Goal: Task Accomplishment & Management: Use online tool/utility

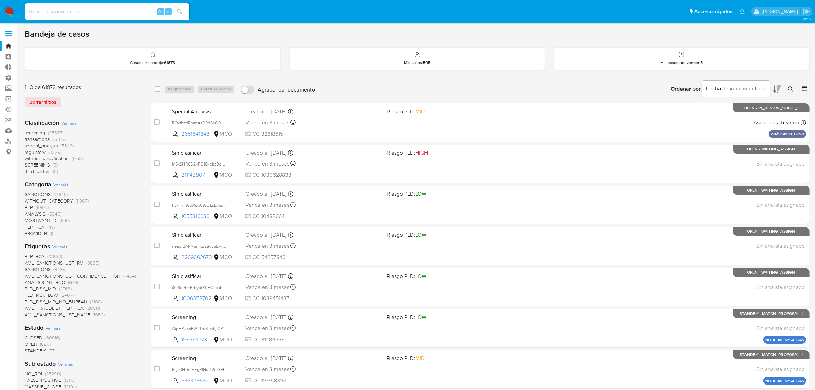
click at [13, 15] on img at bounding box center [9, 12] width 12 height 12
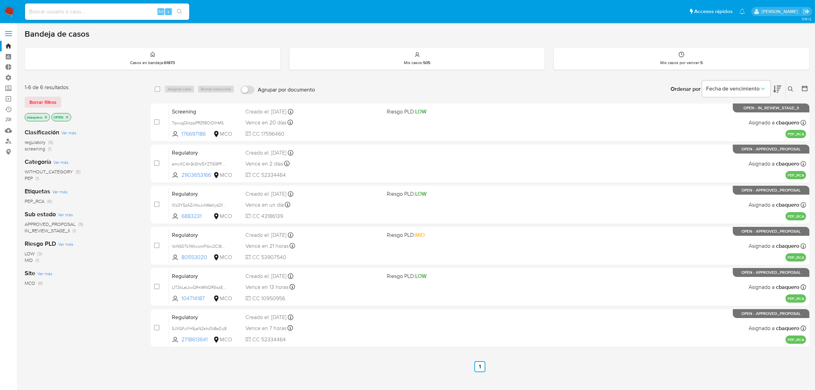
click at [47, 116] on icon "close-filter" at bounding box center [46, 117] width 2 height 2
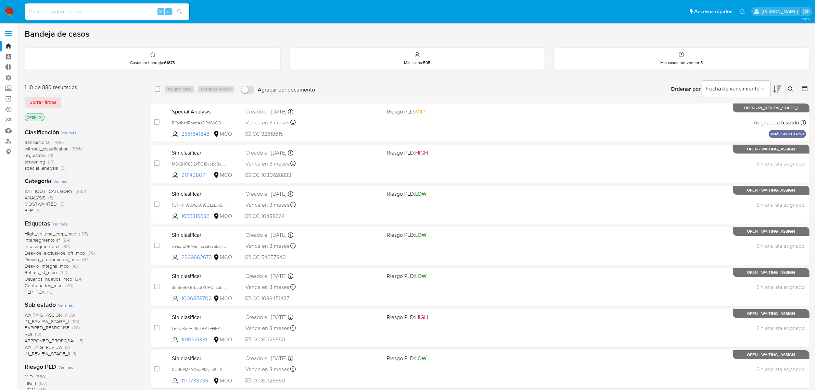
click at [42, 116] on icon "close-filter" at bounding box center [40, 117] width 4 height 4
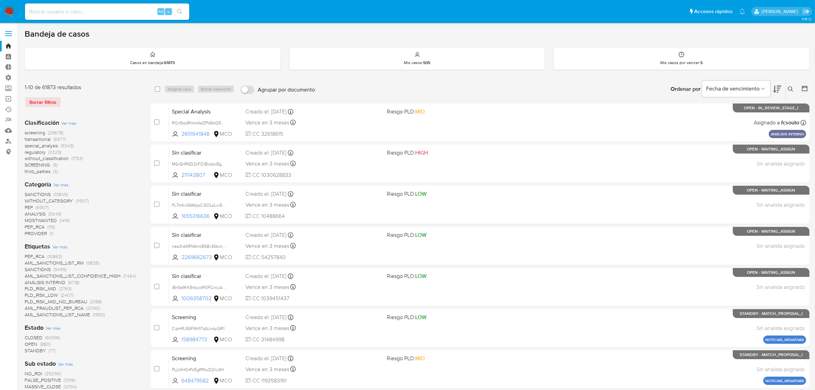
click at [792, 86] on icon at bounding box center [790, 88] width 5 height 5
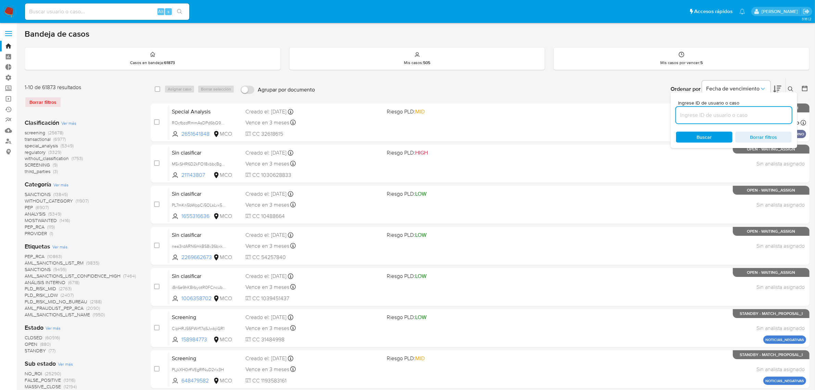
click at [724, 113] on input at bounding box center [734, 115] width 116 height 9
type input "LcQovBWL2CQNERMG16g1gL2C"
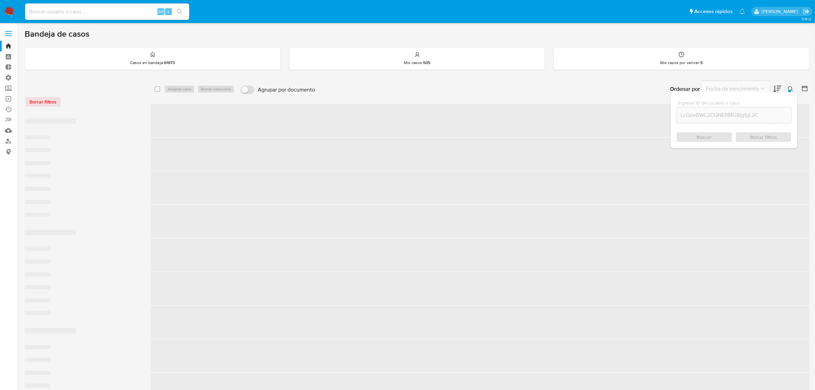
click at [700, 134] on div "Buscar Borrar filtros" at bounding box center [734, 137] width 116 height 11
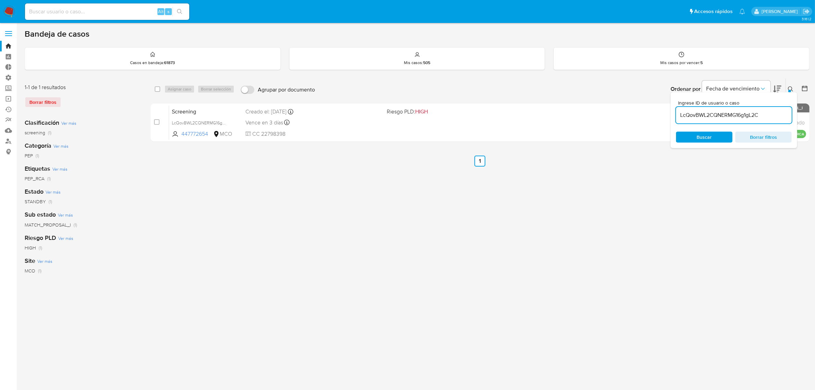
drag, startPoint x: 369, startPoint y: 125, endPoint x: 374, endPoint y: 170, distance: 45.2
click at [374, 170] on div "select-all-cases-checkbox Asignar caso Borrar selección Agrupar por documento O…" at bounding box center [480, 228] width 659 height 301
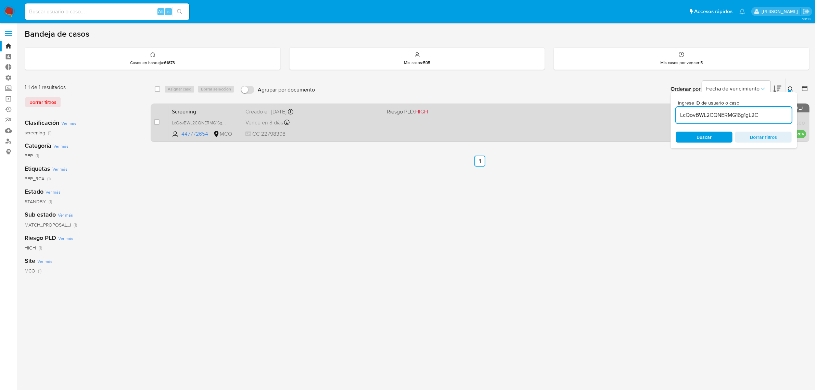
click at [368, 132] on span "CC 22798398" at bounding box center [314, 134] width 136 height 8
click at [155, 121] on input "checkbox" at bounding box center [156, 121] width 5 height 5
checkbox input "true"
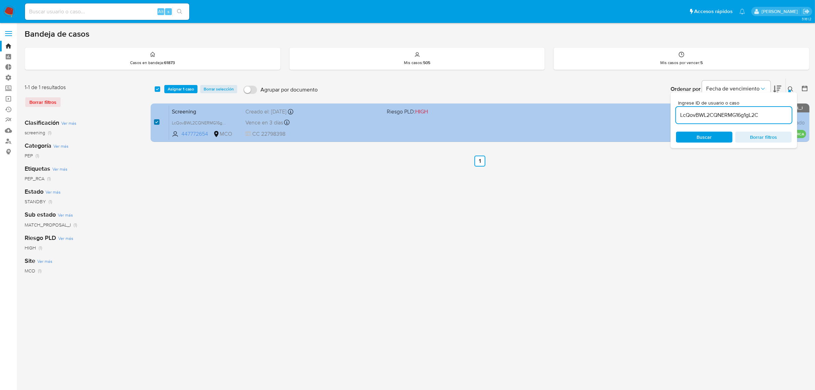
checkbox input "true"
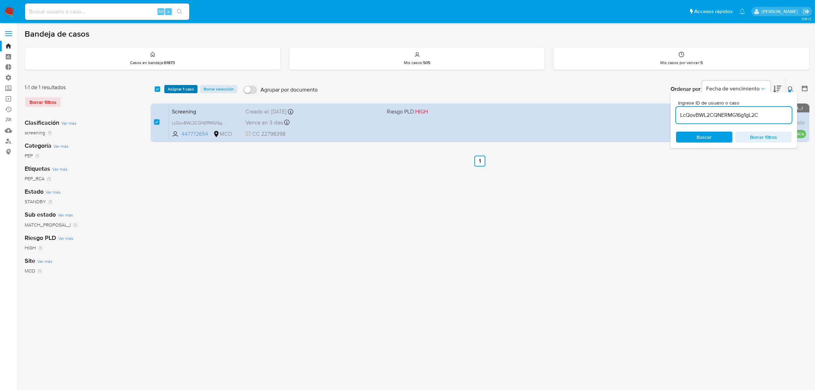
click at [186, 86] on span "Asignar 1 caso" at bounding box center [181, 89] width 26 height 7
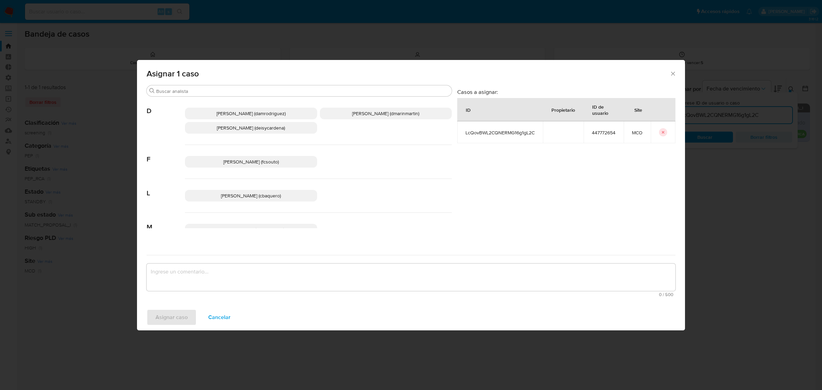
click at [251, 195] on span "Laura Camila Baquero Beltran (cbaquero)" at bounding box center [251, 195] width 60 height 7
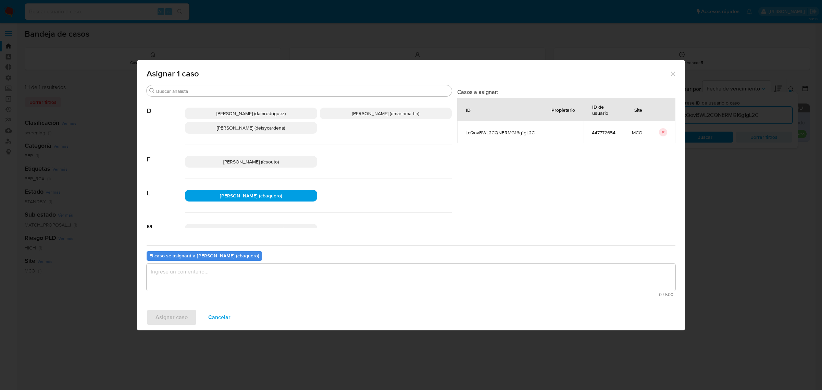
click at [170, 290] on div "0 / 500 500 caracteres restantes" at bounding box center [411, 279] width 529 height 33
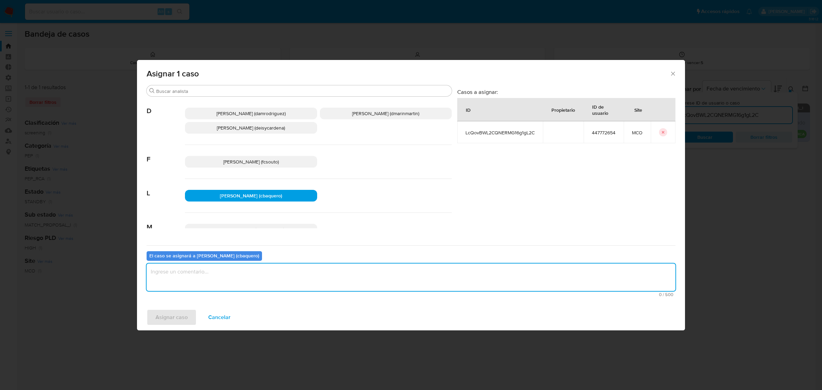
click at [170, 278] on textarea "assign-modal" at bounding box center [411, 276] width 529 height 27
type textarea "o"
click at [157, 322] on span "Asignar caso" at bounding box center [171, 317] width 32 height 15
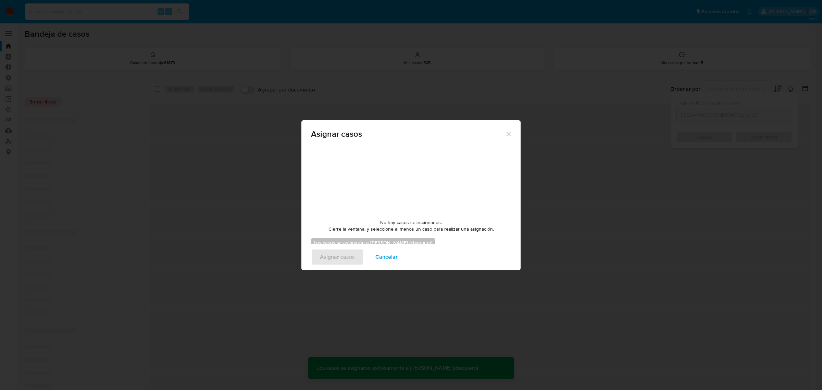
checkbox input "false"
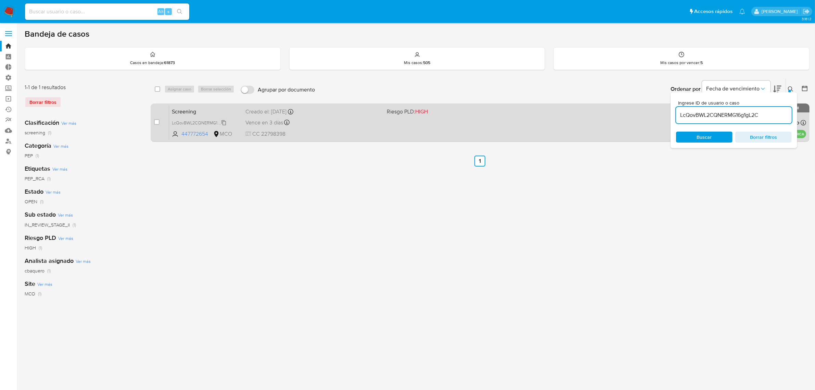
click at [225, 120] on span "LcQovBWL2CQNERMG16g1gL2C" at bounding box center [203, 123] width 62 height 8
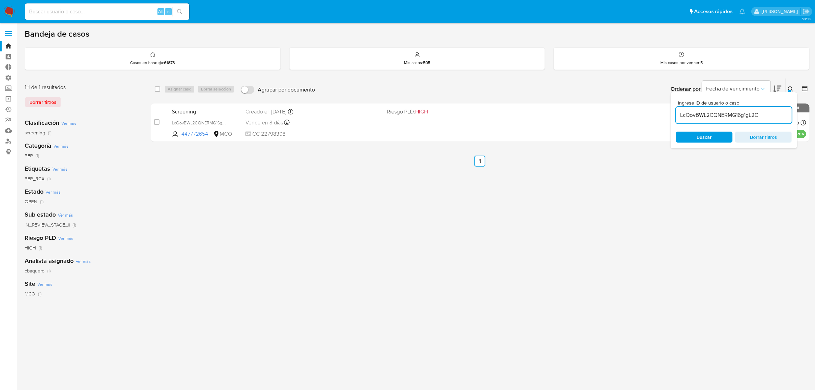
drag, startPoint x: 209, startPoint y: 134, endPoint x: 139, endPoint y: 182, distance: 84.5
click at [182, 134] on span "447772654" at bounding box center [197, 134] width 30 height 8
click at [16, 10] on nav "Pausado Ver notificaciones Alt s Accesos rápidos Presiona las siguientes teclas…" at bounding box center [407, 11] width 815 height 23
click at [13, 10] on img at bounding box center [9, 12] width 12 height 12
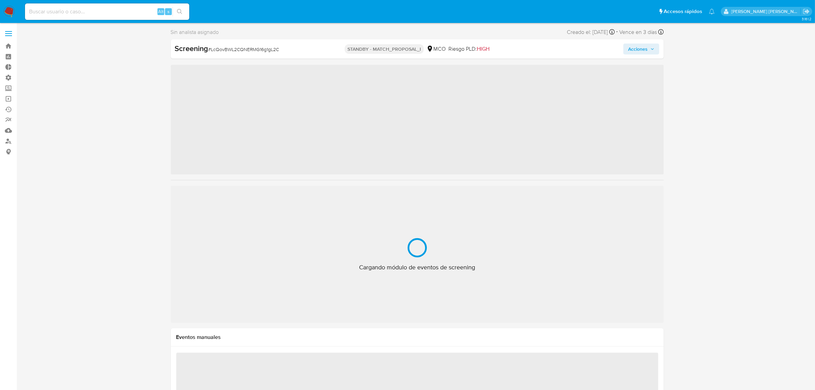
scroll to position [322, 0]
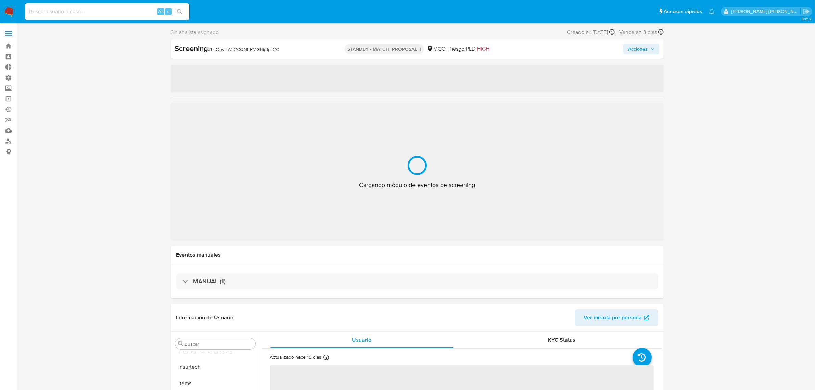
select select "10"
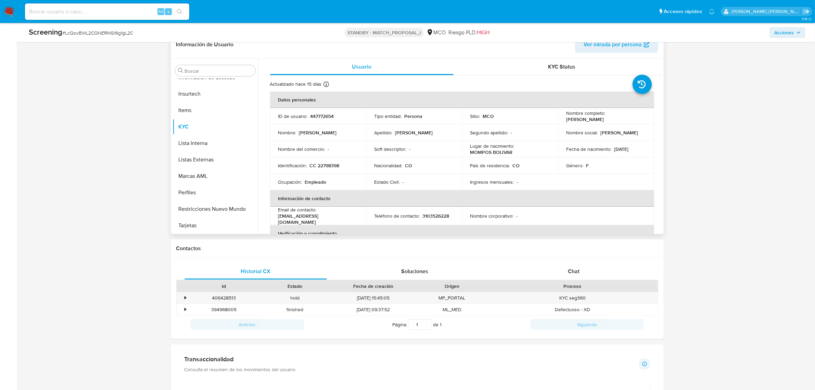
scroll to position [214, 0]
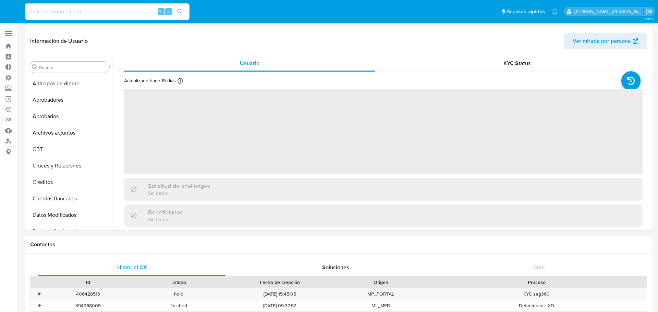
select select "10"
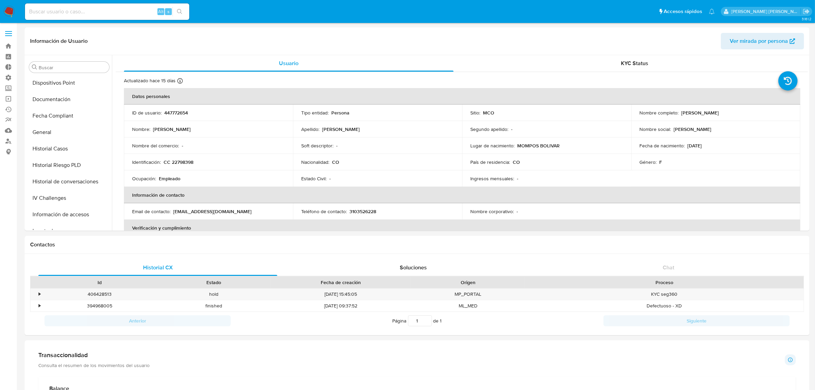
scroll to position [322, 0]
